Goal: Information Seeking & Learning: Learn about a topic

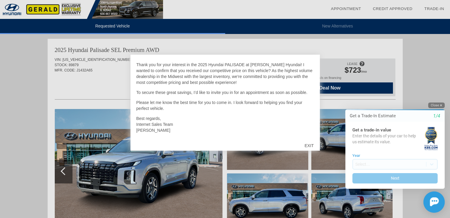
click at [435, 105] on button "Close" at bounding box center [436, 106] width 17 height 6
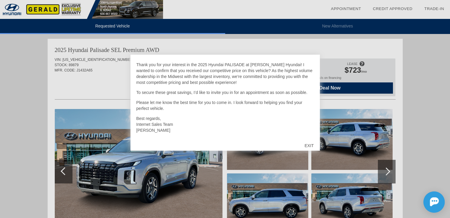
drag, startPoint x: 166, startPoint y: 60, endPoint x: 212, endPoint y: 135, distance: 88.4
click at [212, 135] on div "Dear Swapnil, Thank you for your interest in the 2025 Hyundai PALISADE at Geral…" at bounding box center [224, 99] width 177 height 77
click at [213, 133] on p "Best regards, Internet Sales Team Gerald Hyundai" at bounding box center [224, 125] width 177 height 18
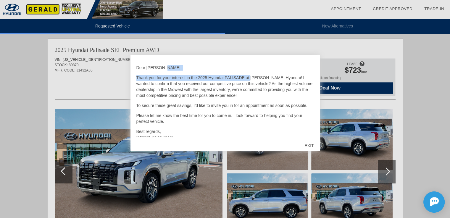
drag, startPoint x: 251, startPoint y: 62, endPoint x: 301, endPoint y: 67, distance: 50.0
click at [301, 67] on div "Dear Swapnil, Thank you for your interest in the 2025 Hyundai PALISADE at Geral…" at bounding box center [224, 99] width 177 height 77
drag, startPoint x: 282, startPoint y: 82, endPoint x: 274, endPoint y: 80, distance: 8.2
click at [281, 82] on p "Thank you for your interest in the 2025 Hyundai PALISADE at [PERSON_NAME] Hyund…" at bounding box center [224, 87] width 177 height 24
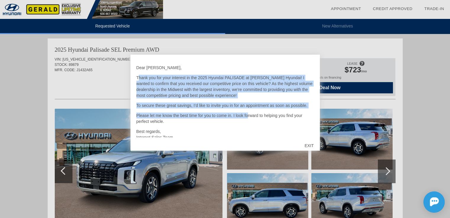
drag, startPoint x: 140, startPoint y: 78, endPoint x: 247, endPoint y: 118, distance: 114.9
click at [247, 118] on div "Dear Swapnil, Thank you for your interest in the 2025 Hyundai PALISADE at Geral…" at bounding box center [224, 99] width 177 height 77
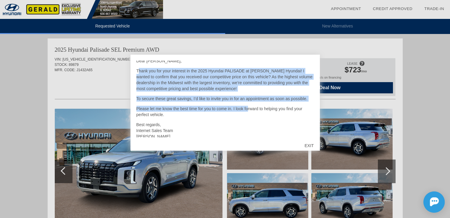
scroll to position [13, 0]
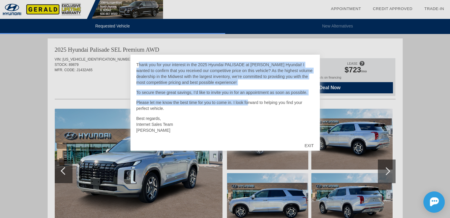
click at [227, 83] on p "Thank you for your interest in the 2025 Hyundai PALISADE at [PERSON_NAME] Hyund…" at bounding box center [224, 74] width 177 height 24
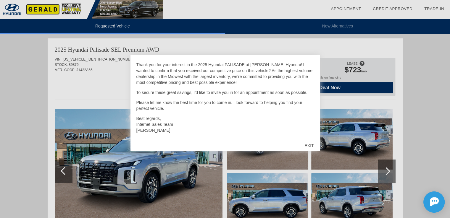
drag, startPoint x: 234, startPoint y: 76, endPoint x: 175, endPoint y: 129, distance: 79.2
click at [175, 129] on div "Dear Swapnil, Thank you for your interest in the 2025 Hyundai PALISADE at Geral…" at bounding box center [224, 99] width 177 height 77
click at [176, 129] on p "Best regards, Internet Sales Team Gerald Hyundai" at bounding box center [224, 125] width 177 height 18
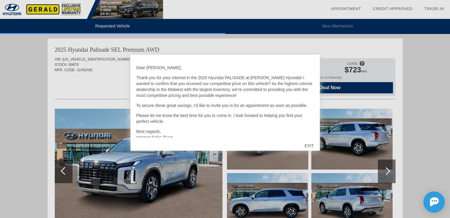
drag, startPoint x: 173, startPoint y: 130, endPoint x: 130, endPoint y: 62, distance: 81.3
click at [130, 62] on div "Dear Swapnil, Thank you for your interest in the 2025 Hyundai PALISADE at Geral…" at bounding box center [224, 103] width 189 height 96
click at [162, 75] on p "Thank you for your interest in the 2025 Hyundai PALISADE at [PERSON_NAME] Hyund…" at bounding box center [224, 87] width 177 height 24
drag, startPoint x: 165, startPoint y: 129, endPoint x: 133, endPoint y: 59, distance: 77.7
click at [133, 59] on div "Dear Swapnil, Thank you for your interest in the 2025 Hyundai PALISADE at Geral…" at bounding box center [224, 103] width 189 height 96
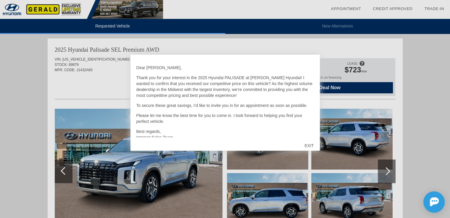
click at [167, 71] on div "Dear Swapnil, Thank you for your interest in the 2025 Hyundai PALISADE at Geral…" at bounding box center [224, 99] width 177 height 77
click at [311, 146] on div "EXIT" at bounding box center [308, 146] width 21 height 18
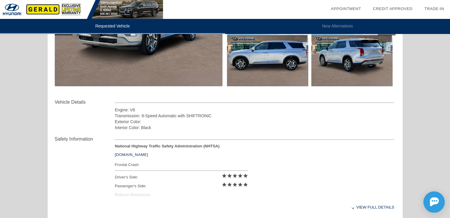
scroll to position [288, 0]
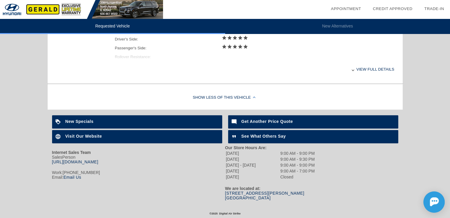
click at [382, 67] on div "View full details" at bounding box center [255, 69] width 280 height 14
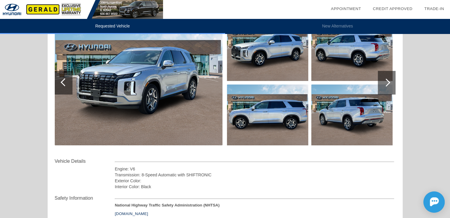
scroll to position [237, 0]
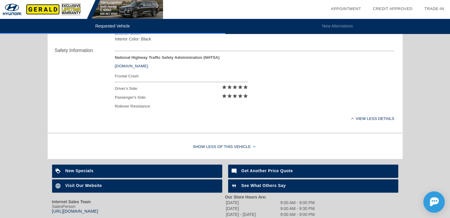
drag, startPoint x: 115, startPoint y: 76, endPoint x: 153, endPoint y: 109, distance: 50.5
click at [153, 109] on div "Frontal Crash Driver's Side: star star star star star Passenger's Side: star st…" at bounding box center [181, 91] width 133 height 38
click at [163, 110] on div "Rollover Resistance:" at bounding box center [181, 106] width 133 height 9
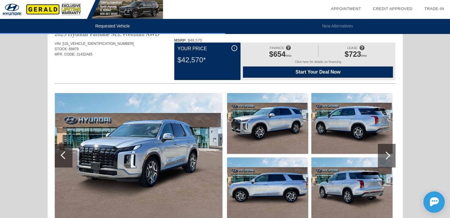
scroll to position [0, 0]
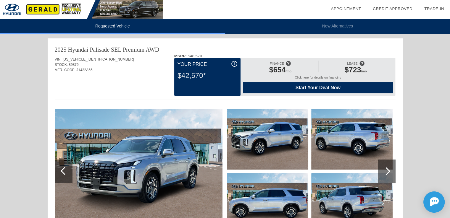
click at [387, 172] on div at bounding box center [386, 171] width 8 height 8
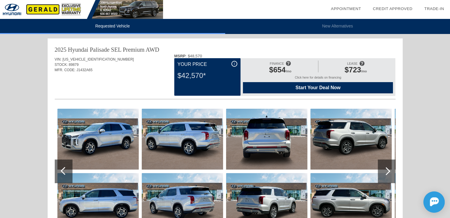
click at [387, 172] on div at bounding box center [386, 171] width 8 height 8
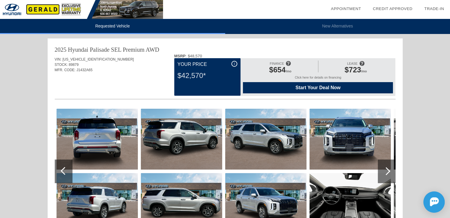
click at [387, 172] on div at bounding box center [386, 171] width 8 height 8
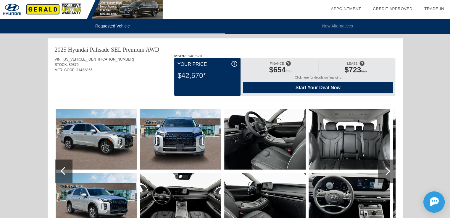
click at [387, 172] on div at bounding box center [386, 171] width 8 height 8
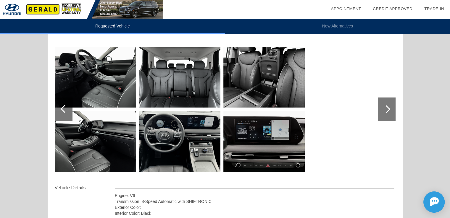
scroll to position [63, 0]
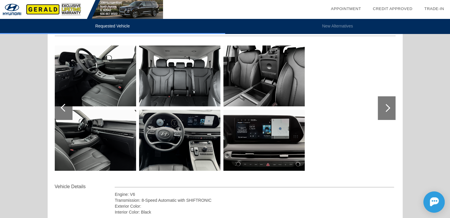
click at [387, 103] on div at bounding box center [387, 108] width 18 height 24
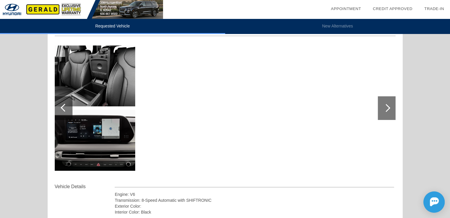
click at [386, 109] on div at bounding box center [386, 108] width 8 height 8
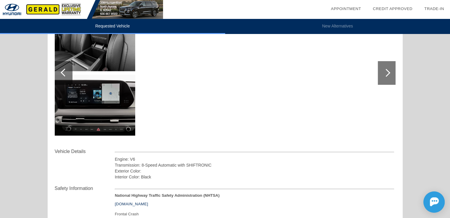
scroll to position [211, 0]
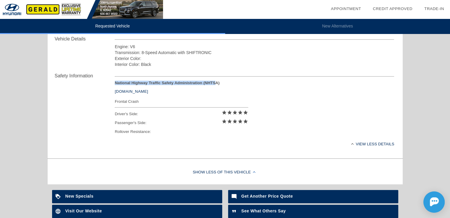
drag, startPoint x: 213, startPoint y: 80, endPoint x: 102, endPoint y: 81, distance: 111.2
click at [102, 81] on div "Safety Information National Highway Traffic Safety Administration (NHTSA) [DOMA…" at bounding box center [225, 111] width 341 height 89
click at [88, 134] on div "Safety Information National Highway Traffic Safety Administration (NHTSA) [DOMA…" at bounding box center [225, 111] width 341 height 89
drag, startPoint x: 114, startPoint y: 102, endPoint x: 138, endPoint y: 102, distance: 24.8
click at [138, 102] on div "Safety Information National Highway Traffic Safety Administration (NHTSA) [DOMA…" at bounding box center [225, 111] width 341 height 89
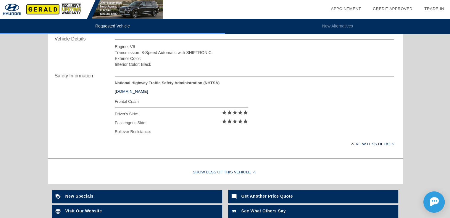
click at [152, 113] on div "Driver's Side: star star star star star" at bounding box center [181, 114] width 133 height 9
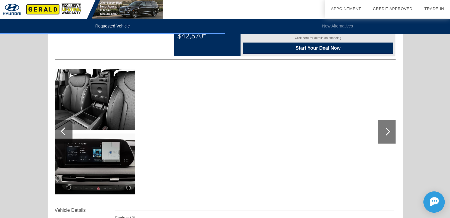
scroll to position [0, 0]
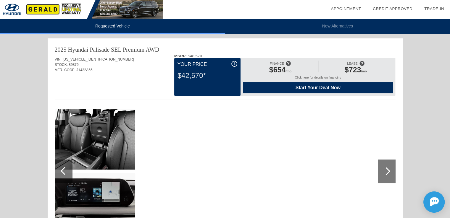
click at [234, 64] on span "i" at bounding box center [234, 64] width 1 height 4
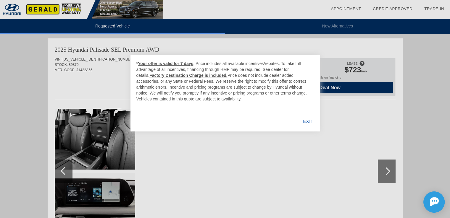
drag, startPoint x: 191, startPoint y: 64, endPoint x: 202, endPoint y: 102, distance: 40.3
click at [202, 102] on div "* Your offer is valid for 7 days . Price includes all available incentives/reba…" at bounding box center [224, 93] width 189 height 77
click at [214, 112] on div "* Your offer is valid for 7 days . Price includes all available incentives/reba…" at bounding box center [224, 93] width 189 height 77
drag, startPoint x: 210, startPoint y: 75, endPoint x: 224, endPoint y: 110, distance: 37.8
click at [201, 103] on div "* Your offer is valid for 7 days . Price includes all available incentives/reba…" at bounding box center [224, 93] width 189 height 77
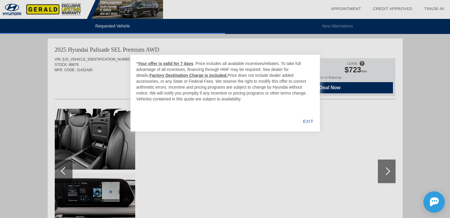
click at [226, 110] on div "* Your offer is valid for 7 days . Price includes all available incentives/reba…" at bounding box center [224, 93] width 189 height 77
click at [311, 123] on div "EXIT" at bounding box center [308, 122] width 23 height 20
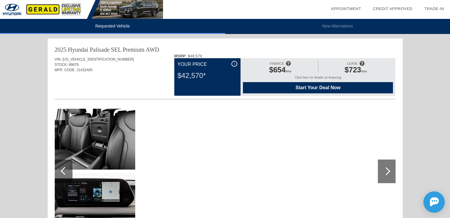
click at [305, 78] on div "Click here for details on financing" at bounding box center [318, 79] width 150 height 7
click at [301, 92] on div "Start Your Deal Now" at bounding box center [318, 87] width 150 height 11
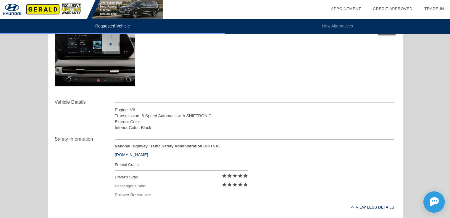
click at [124, 156] on link "[DOMAIN_NAME]" at bounding box center [131, 155] width 33 height 4
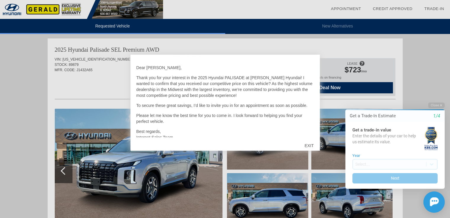
click at [307, 142] on div "EXIT" at bounding box center [308, 146] width 21 height 18
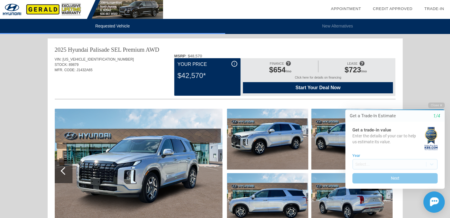
click at [437, 97] on html "Welcome! Get a Trade-In Estimate 1/4 Get a trade-in value Enter the details of …" at bounding box center [391, 97] width 117 height 0
click at [436, 105] on button "Close" at bounding box center [436, 106] width 17 height 6
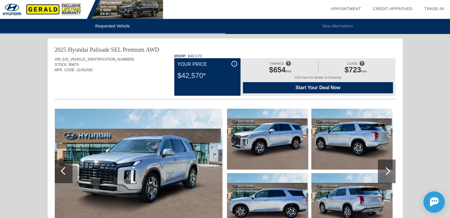
click at [232, 64] on div "i" at bounding box center [234, 64] width 6 height 6
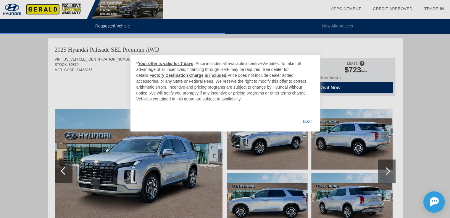
drag, startPoint x: 190, startPoint y: 64, endPoint x: 217, endPoint y: 108, distance: 52.1
click at [212, 108] on div "* Your offer is valid for 7 days . Price includes all available incentives/reba…" at bounding box center [224, 93] width 189 height 77
click at [305, 122] on div "EXIT" at bounding box center [308, 122] width 23 height 20
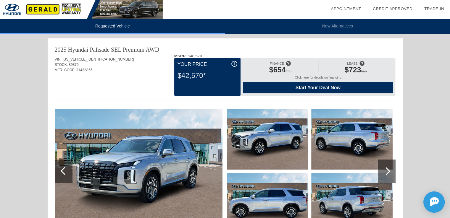
drag, startPoint x: 195, startPoint y: 76, endPoint x: 217, endPoint y: 83, distance: 22.8
click at [203, 76] on div "$42,570*" at bounding box center [207, 75] width 60 height 15
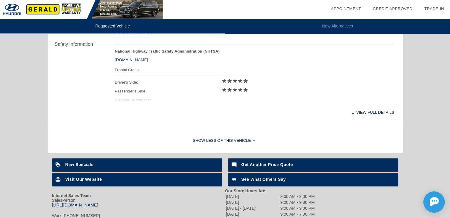
scroll to position [288, 0]
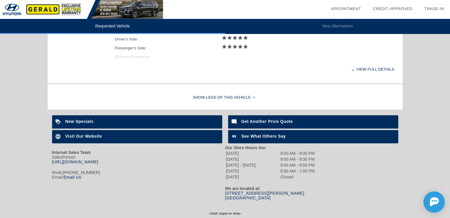
click at [260, 135] on b "See What Others Say" at bounding box center [263, 136] width 44 height 5
click at [363, 66] on div "View full details" at bounding box center [255, 69] width 280 height 14
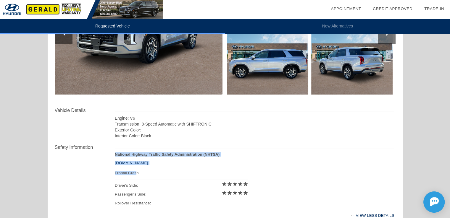
drag, startPoint x: 117, startPoint y: 174, endPoint x: 153, endPoint y: 174, distance: 36.4
click at [137, 174] on div "Safety Information National Highway Traffic Safety Administration (NHTSA) [DOMA…" at bounding box center [225, 183] width 341 height 89
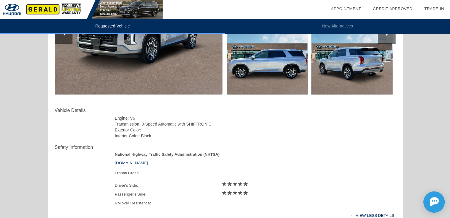
click at [166, 174] on div "Frontal Crash" at bounding box center [181, 172] width 133 height 7
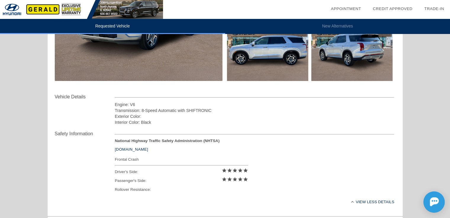
scroll to position [161, 0]
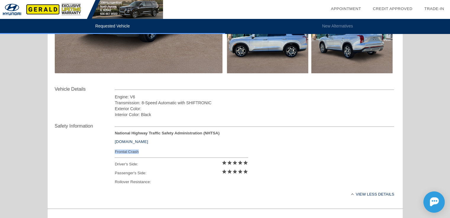
drag, startPoint x: 115, startPoint y: 152, endPoint x: 141, endPoint y: 152, distance: 25.7
click at [141, 152] on div "Frontal Crash" at bounding box center [181, 151] width 133 height 7
copy div "Frontal Crash"
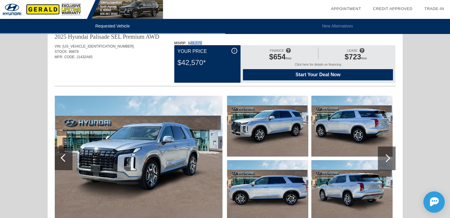
drag, startPoint x: 189, startPoint y: 43, endPoint x: 202, endPoint y: 44, distance: 12.7
click at [202, 44] on div "MSRP : $48,570" at bounding box center [284, 43] width 221 height 4
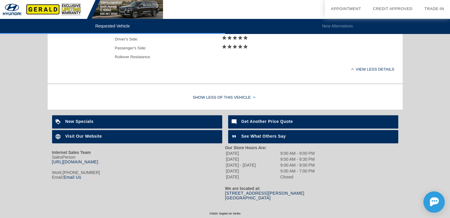
scroll to position [0, 0]
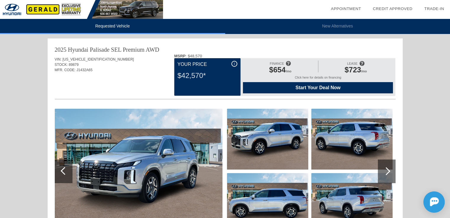
click at [234, 64] on span "i" at bounding box center [234, 64] width 1 height 4
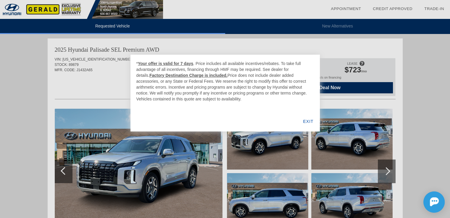
drag, startPoint x: 191, startPoint y: 63, endPoint x: 209, endPoint y: 98, distance: 39.4
click at [209, 98] on div "* Your offer is valid for 7 days . Price includes all available incentives/reba…" at bounding box center [224, 81] width 177 height 41
click at [0, 91] on div at bounding box center [225, 109] width 450 height 218
